Goal: Information Seeking & Learning: Understand process/instructions

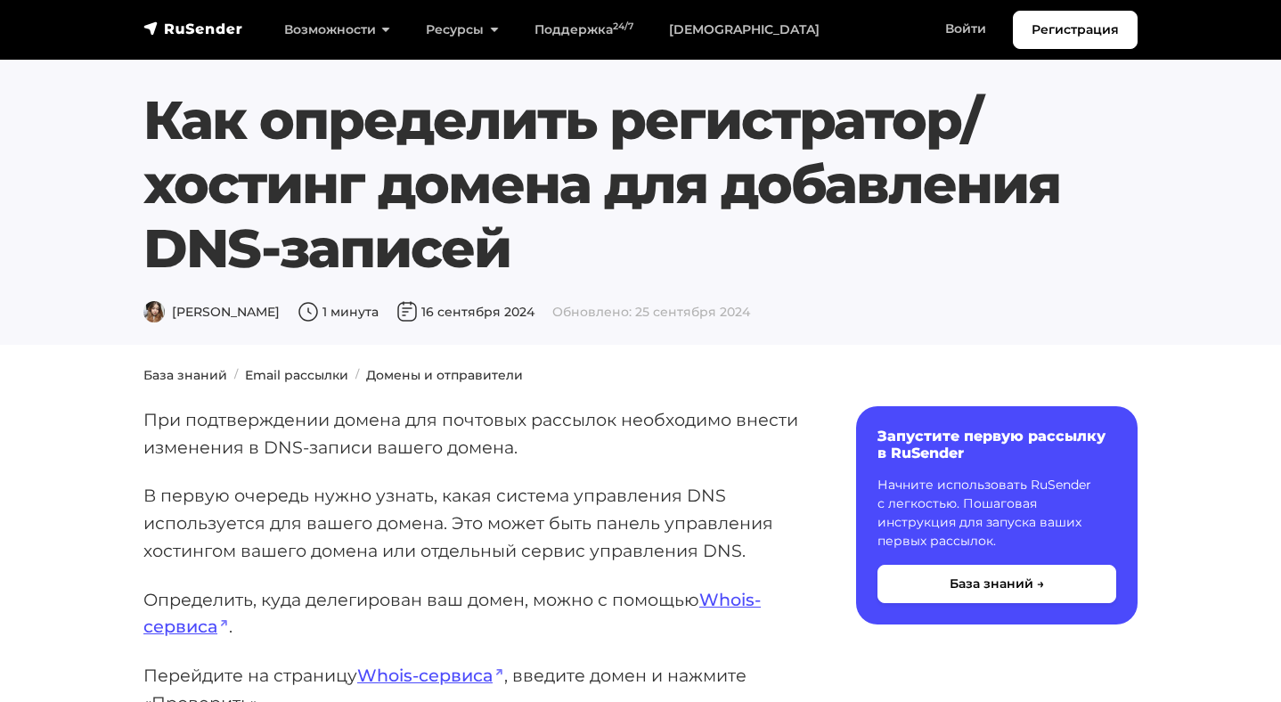
scroll to position [237, 0]
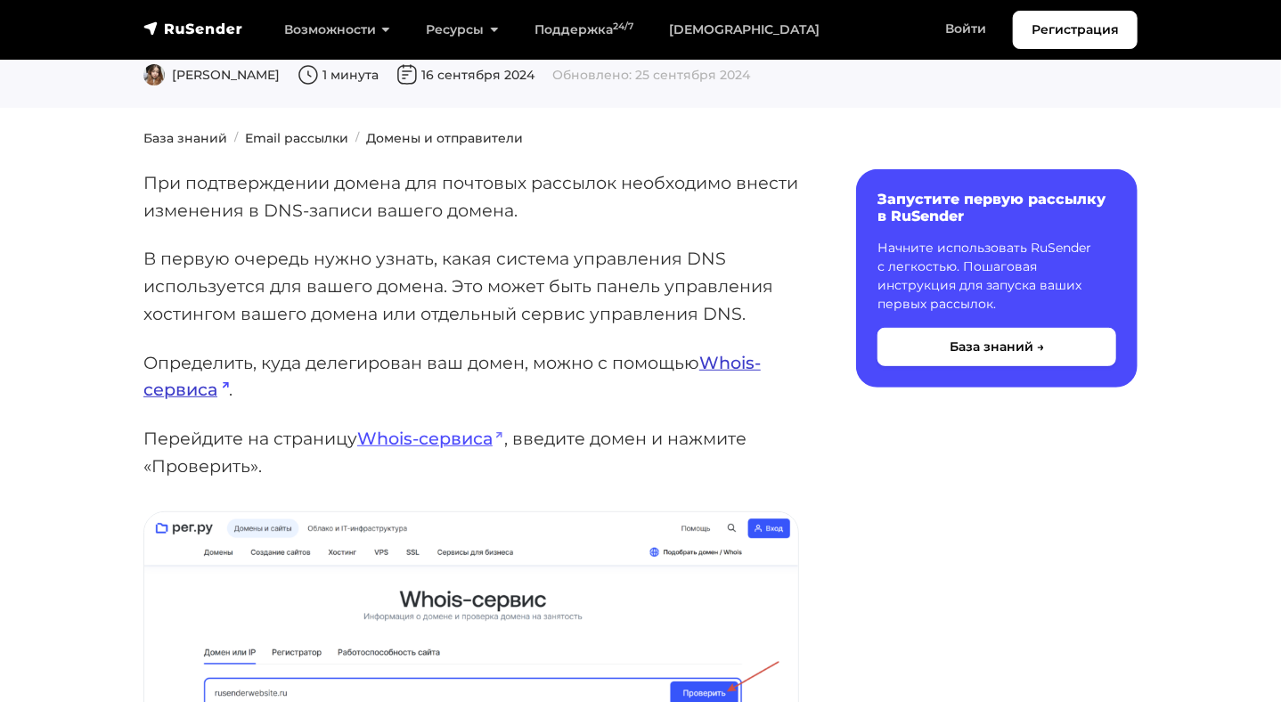
click at [724, 364] on link "Whois-сервиса" at bounding box center [451, 376] width 617 height 49
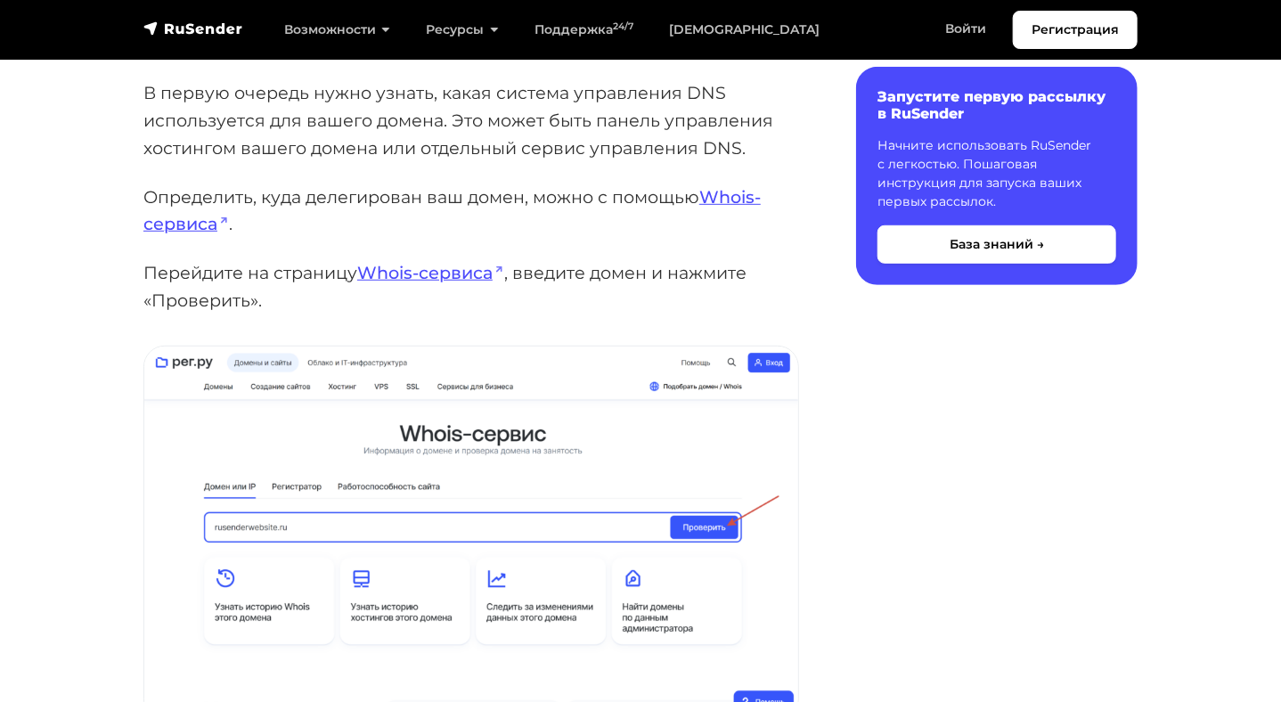
scroll to position [119, 0]
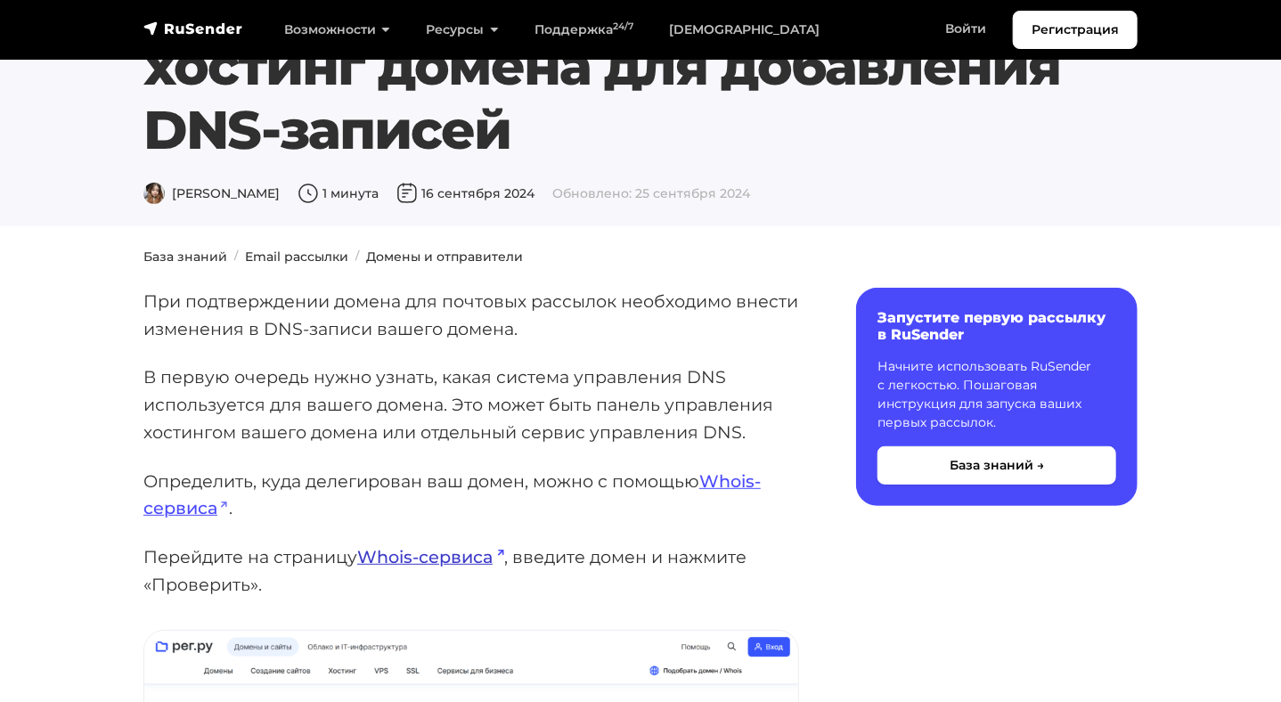
click at [428, 556] on link "Whois-сервиса" at bounding box center [430, 556] width 147 height 21
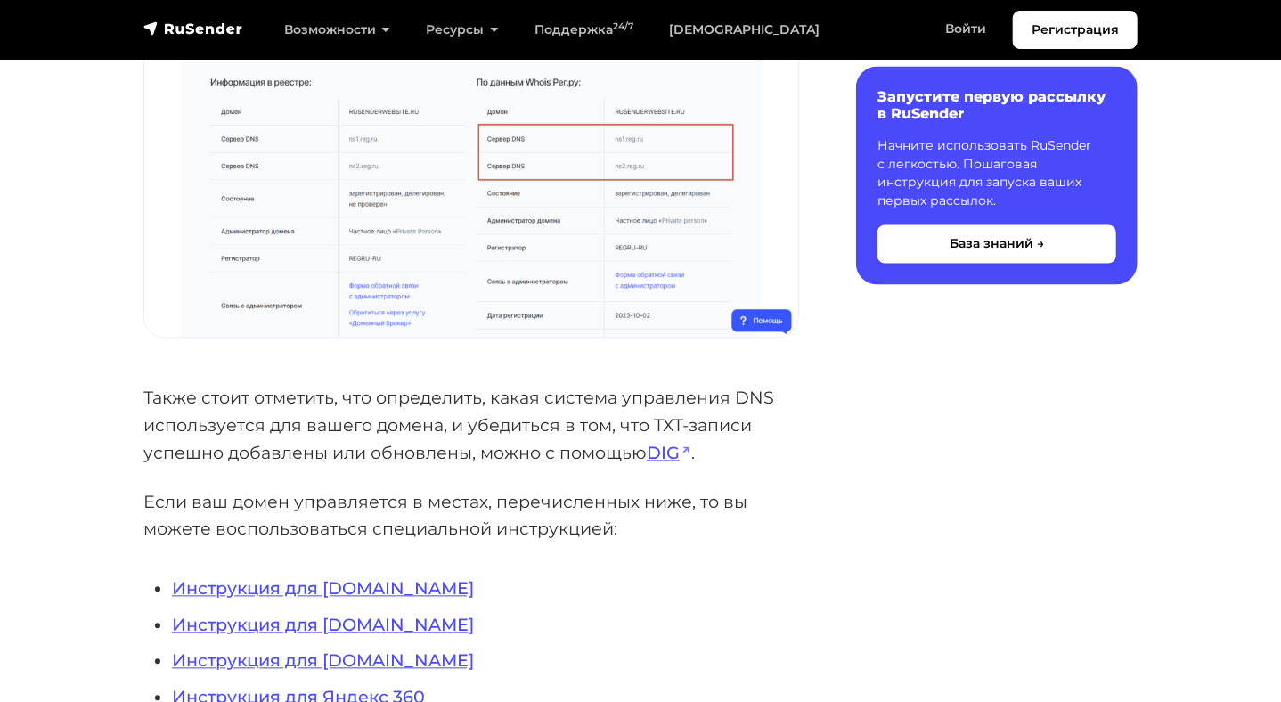
scroll to position [1782, 0]
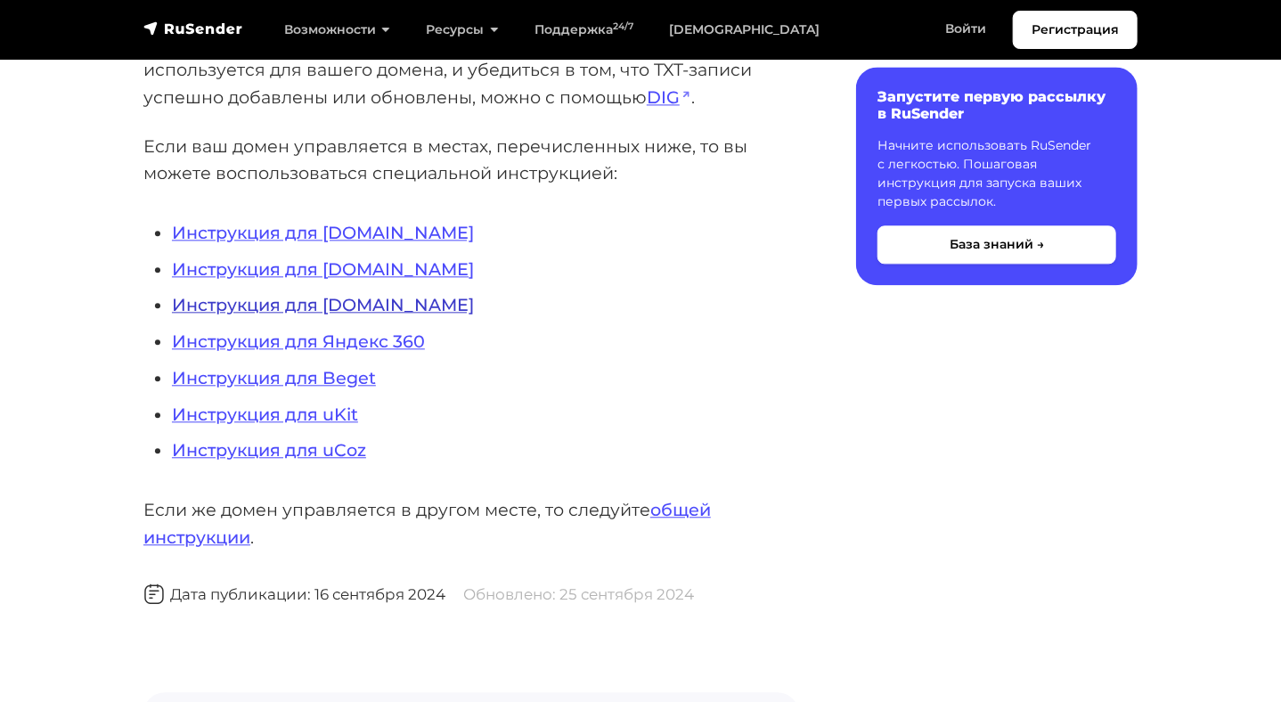
click at [293, 296] on link "Инструкция для NIC.RU" at bounding box center [323, 304] width 302 height 21
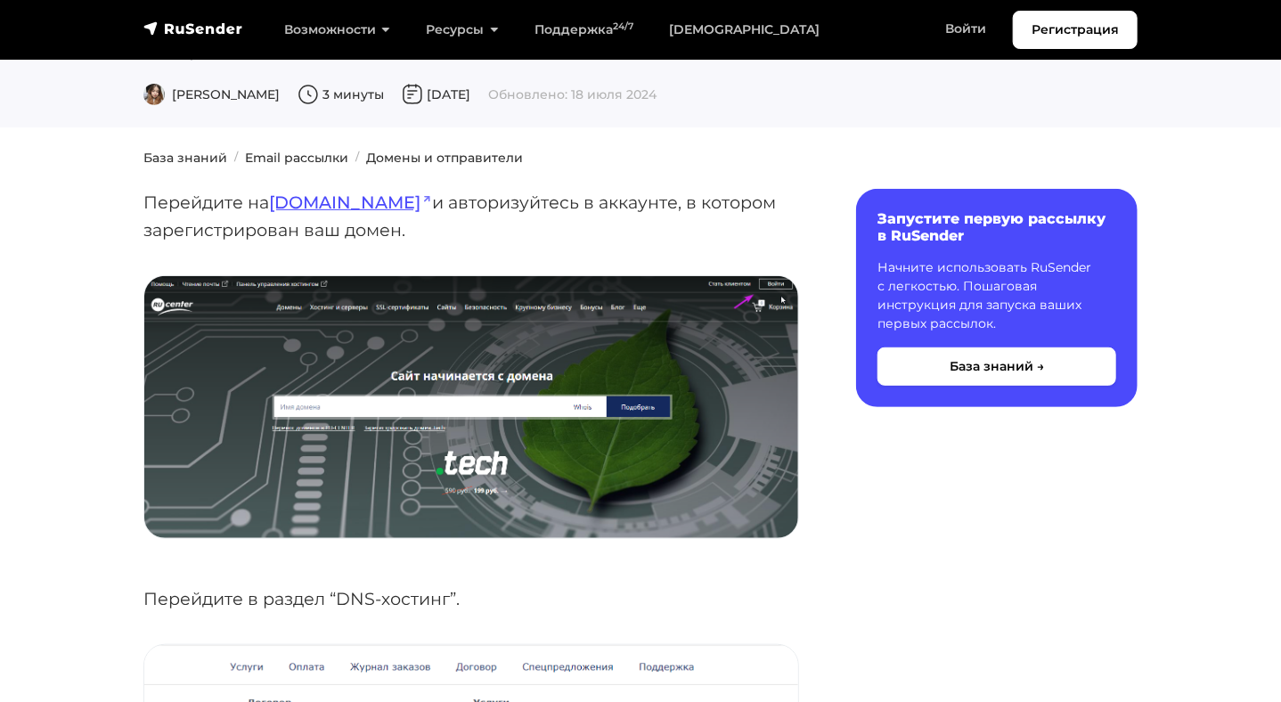
scroll to position [119, 0]
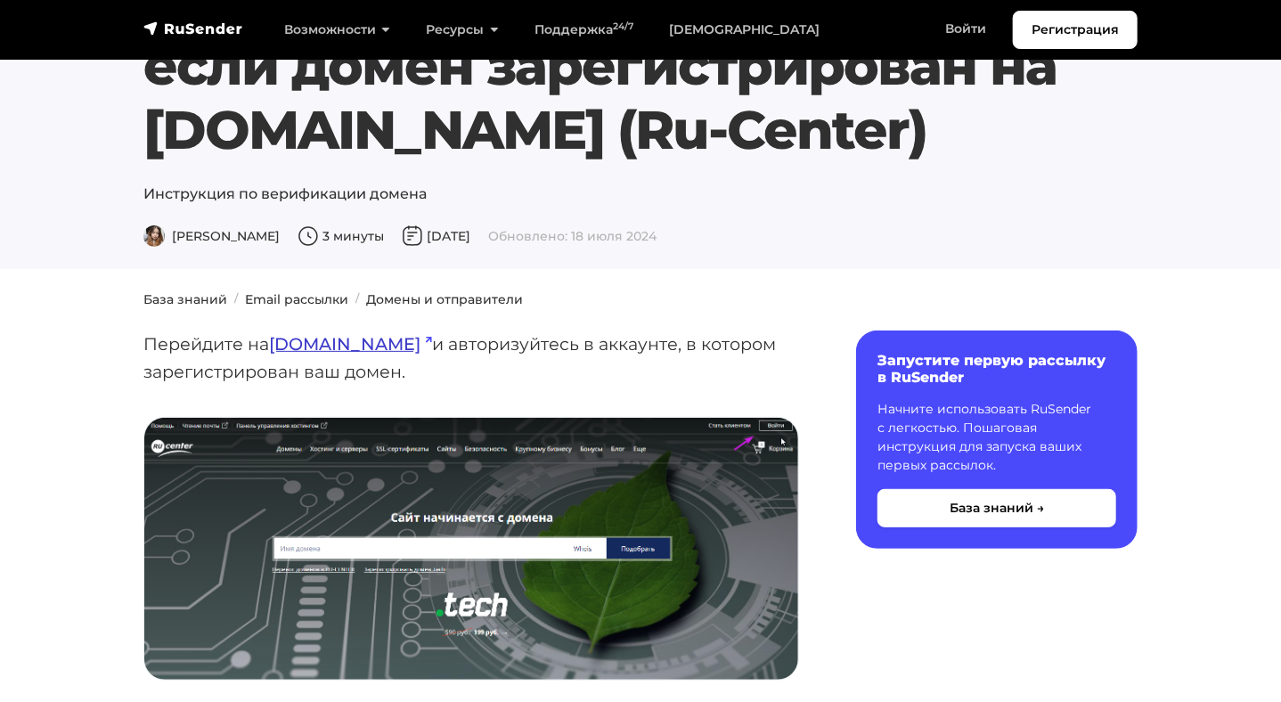
click at [293, 350] on link "[DOMAIN_NAME]" at bounding box center [350, 343] width 163 height 21
